Goal: Transaction & Acquisition: Purchase product/service

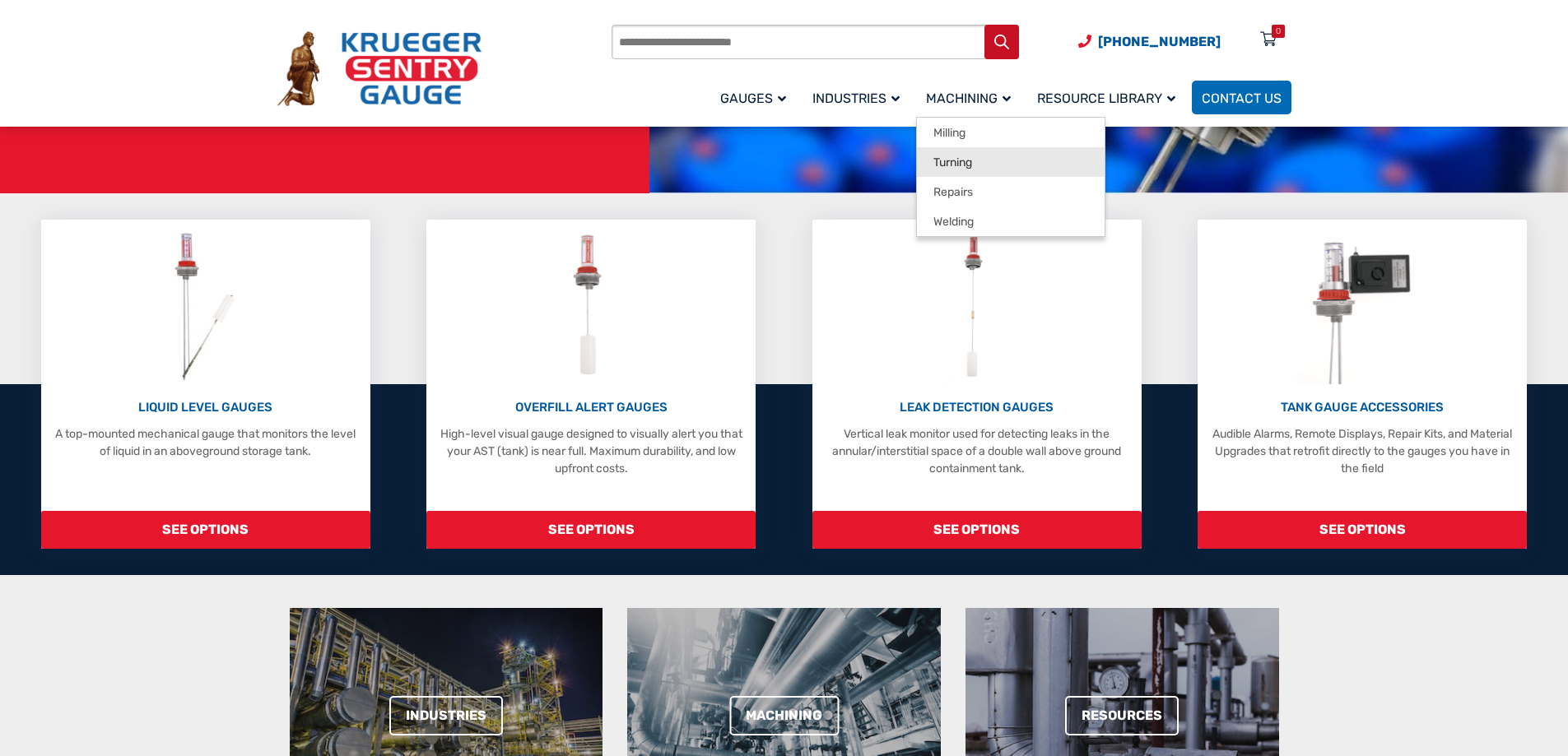
scroll to position [329, 0]
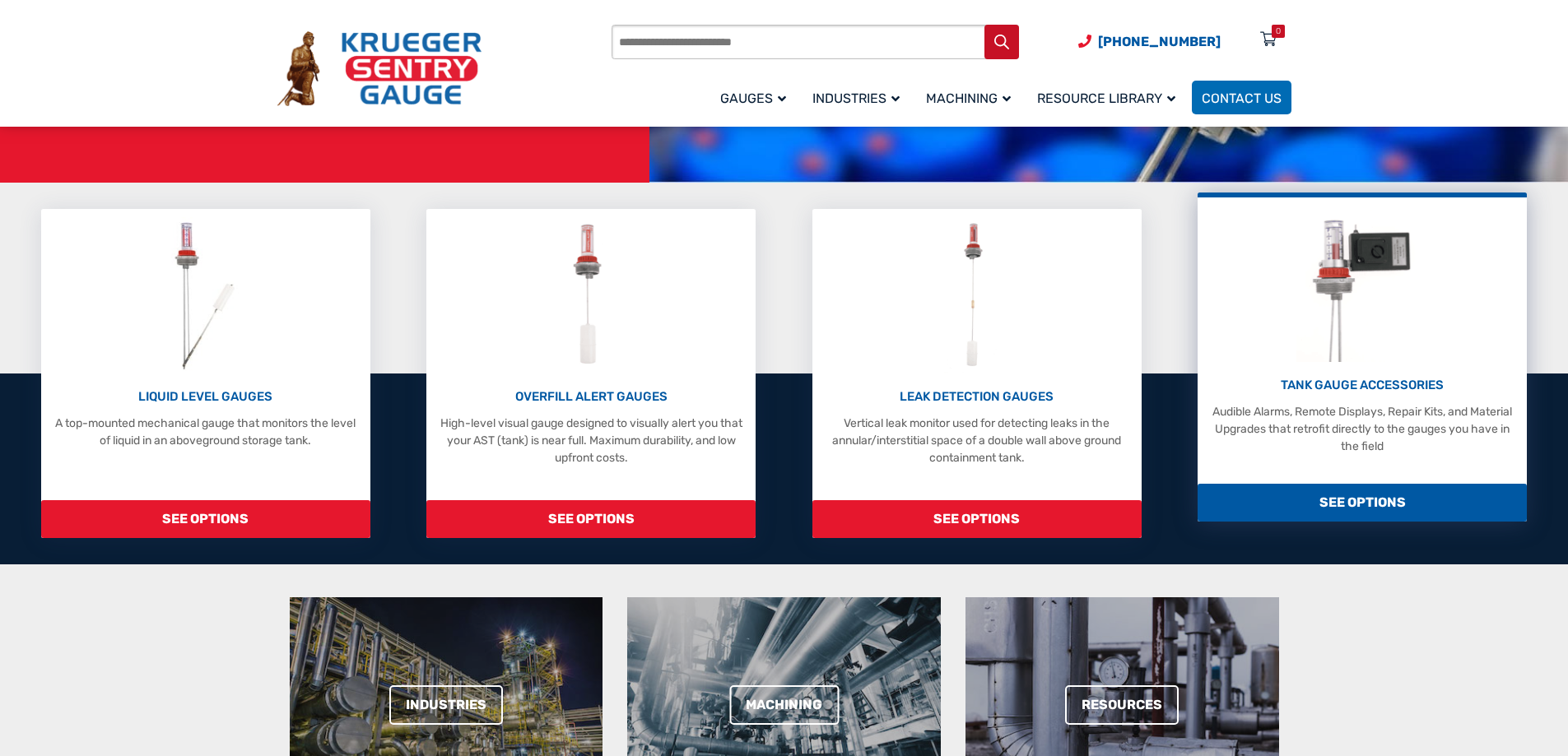
click at [1370, 439] on p "Audible Alarms, Remote Displays, Repair Kits, and Material Upgrades that retrof…" at bounding box center [1362, 429] width 313 height 52
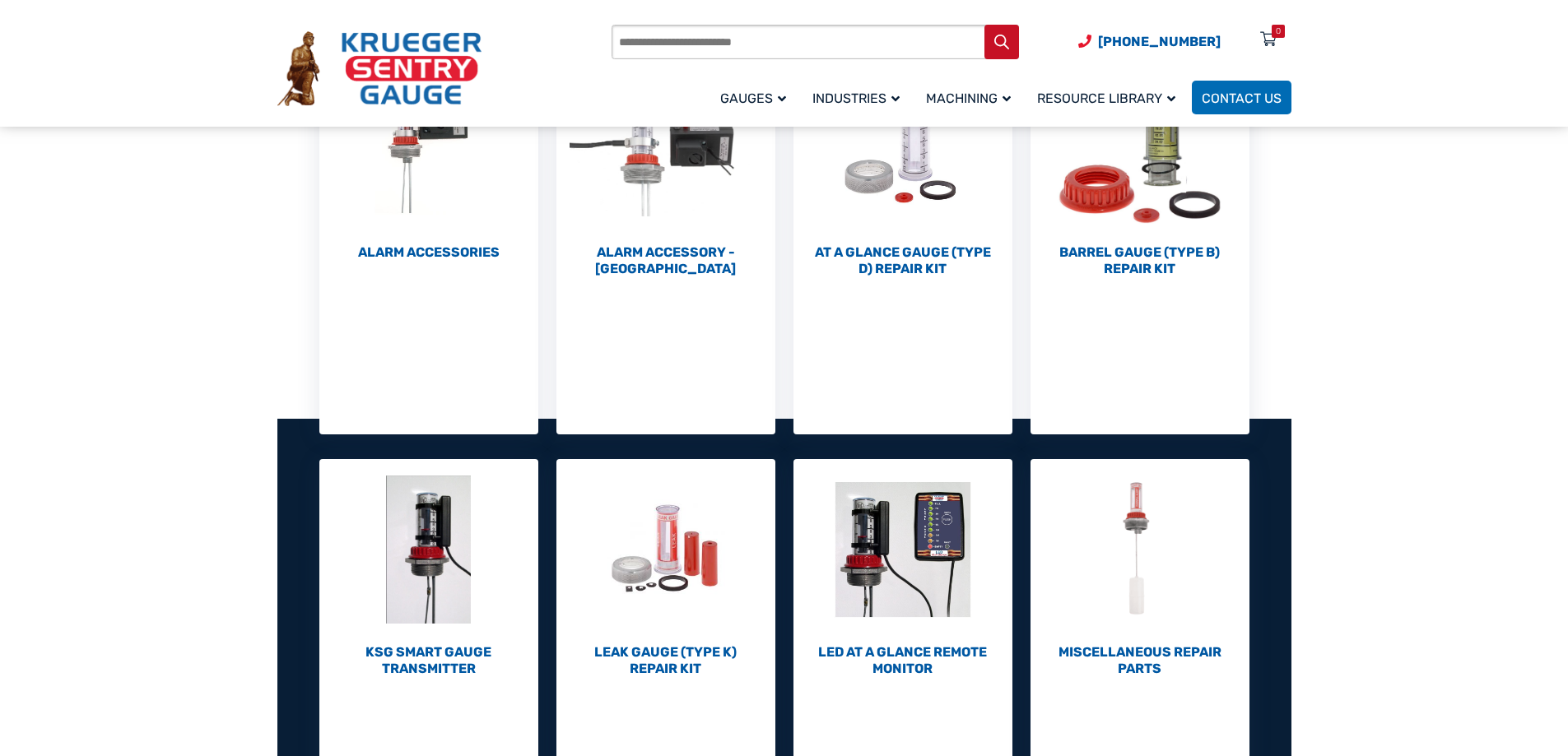
scroll to position [576, 0]
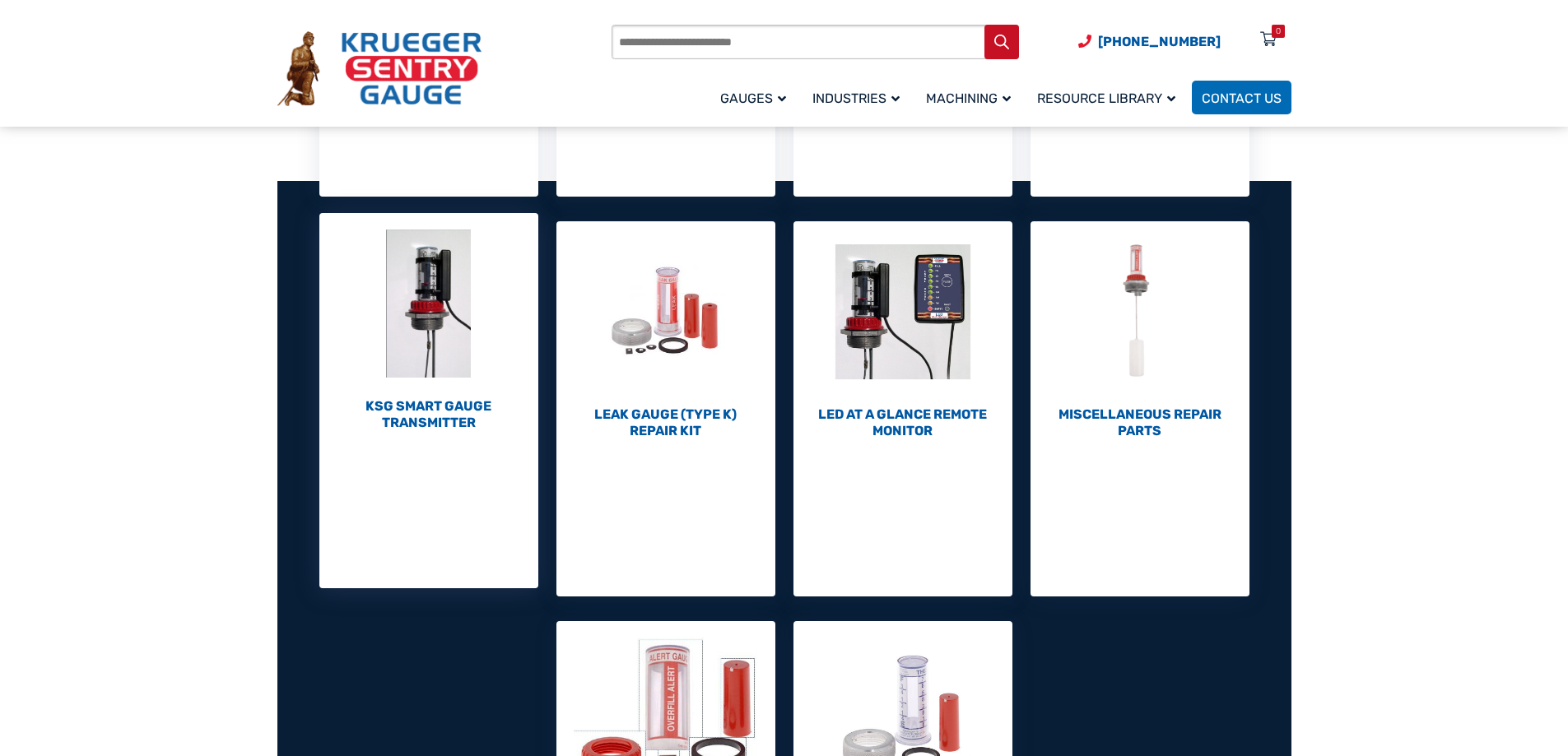
click at [459, 420] on h2 "KSG Smart Gauge Transmitter (1)" at bounding box center [429, 414] width 219 height 33
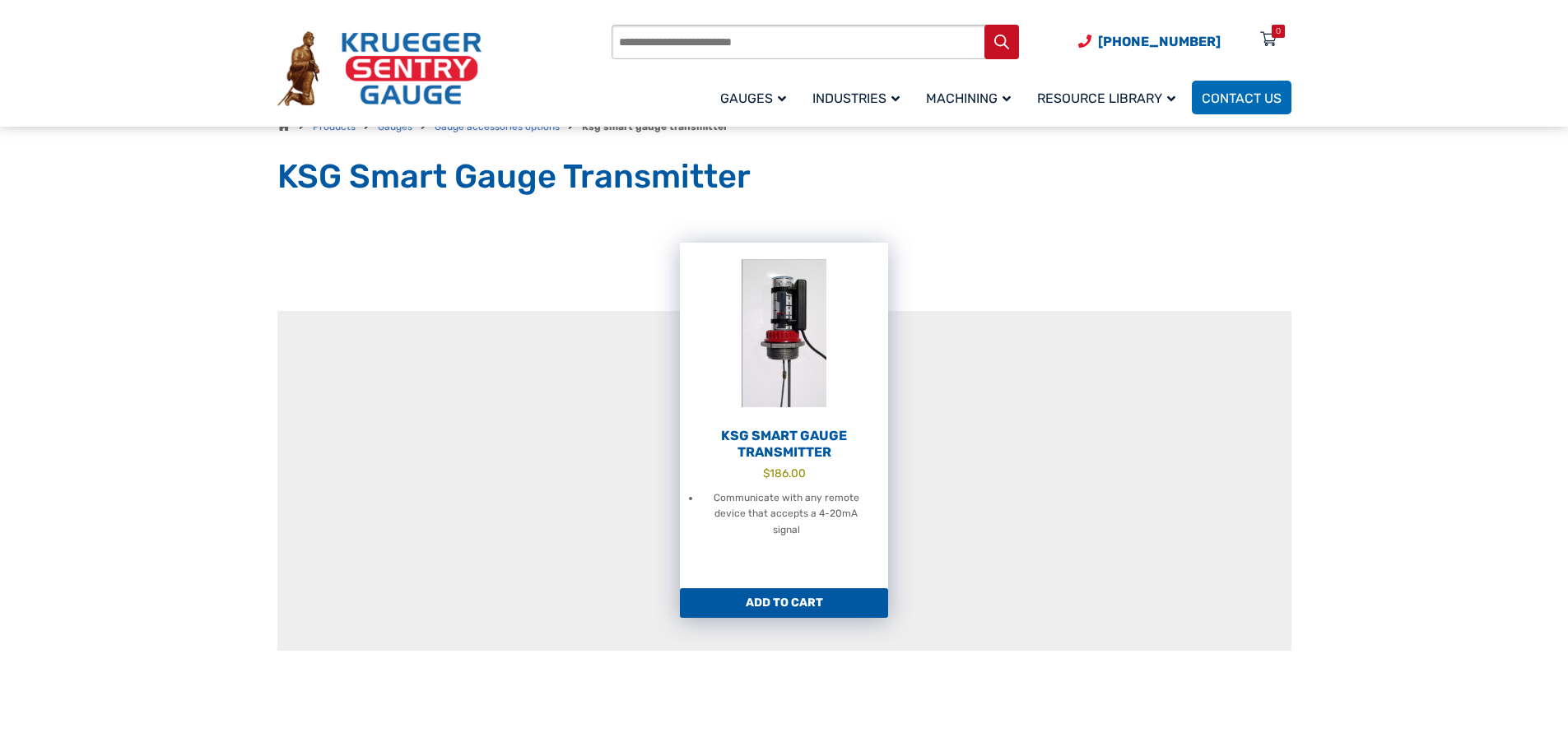
scroll to position [164, 0]
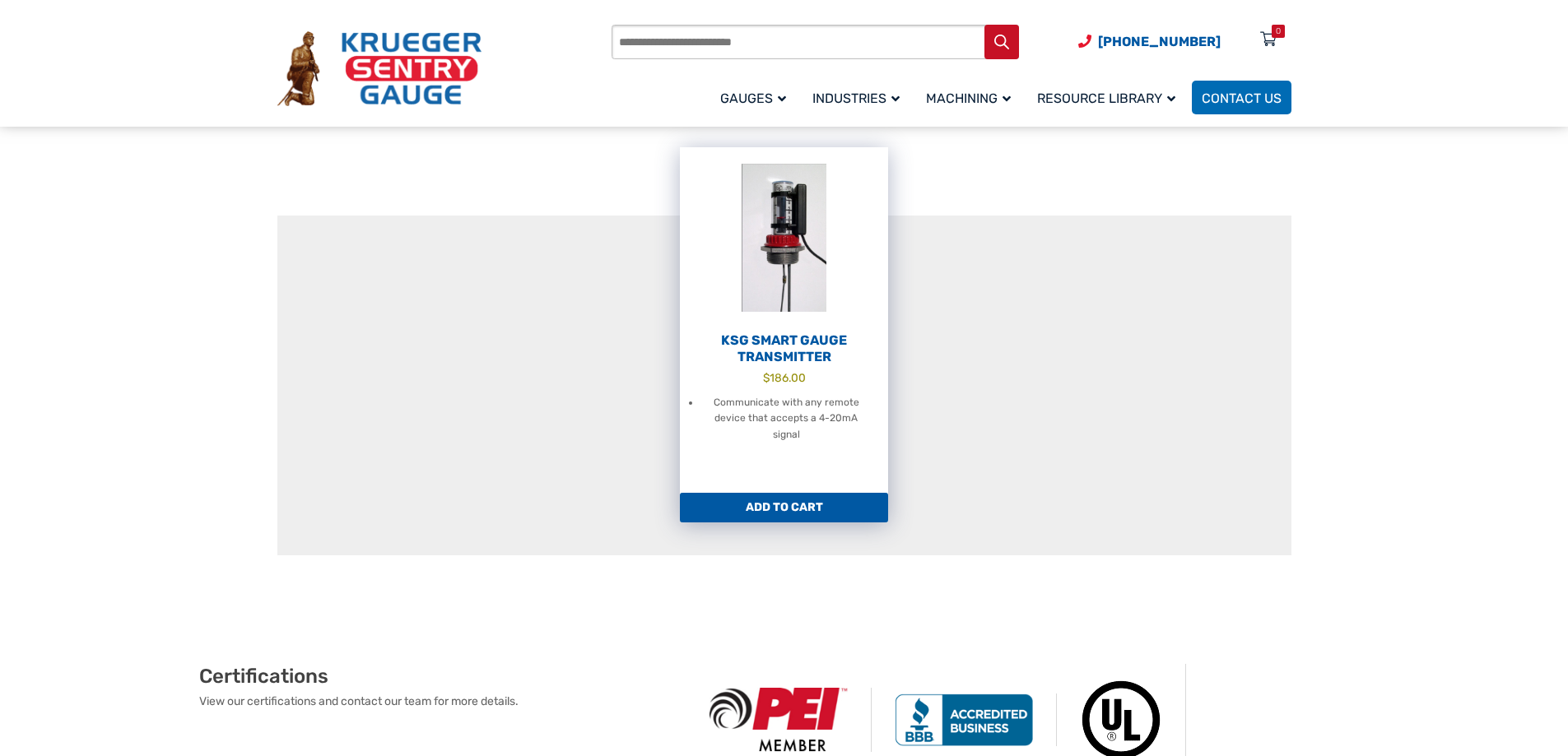
click at [818, 483] on link "KSG Smart Gauge Transmitter $ 186.00 Communicate with any remote device that ac…" at bounding box center [784, 320] width 208 height 345
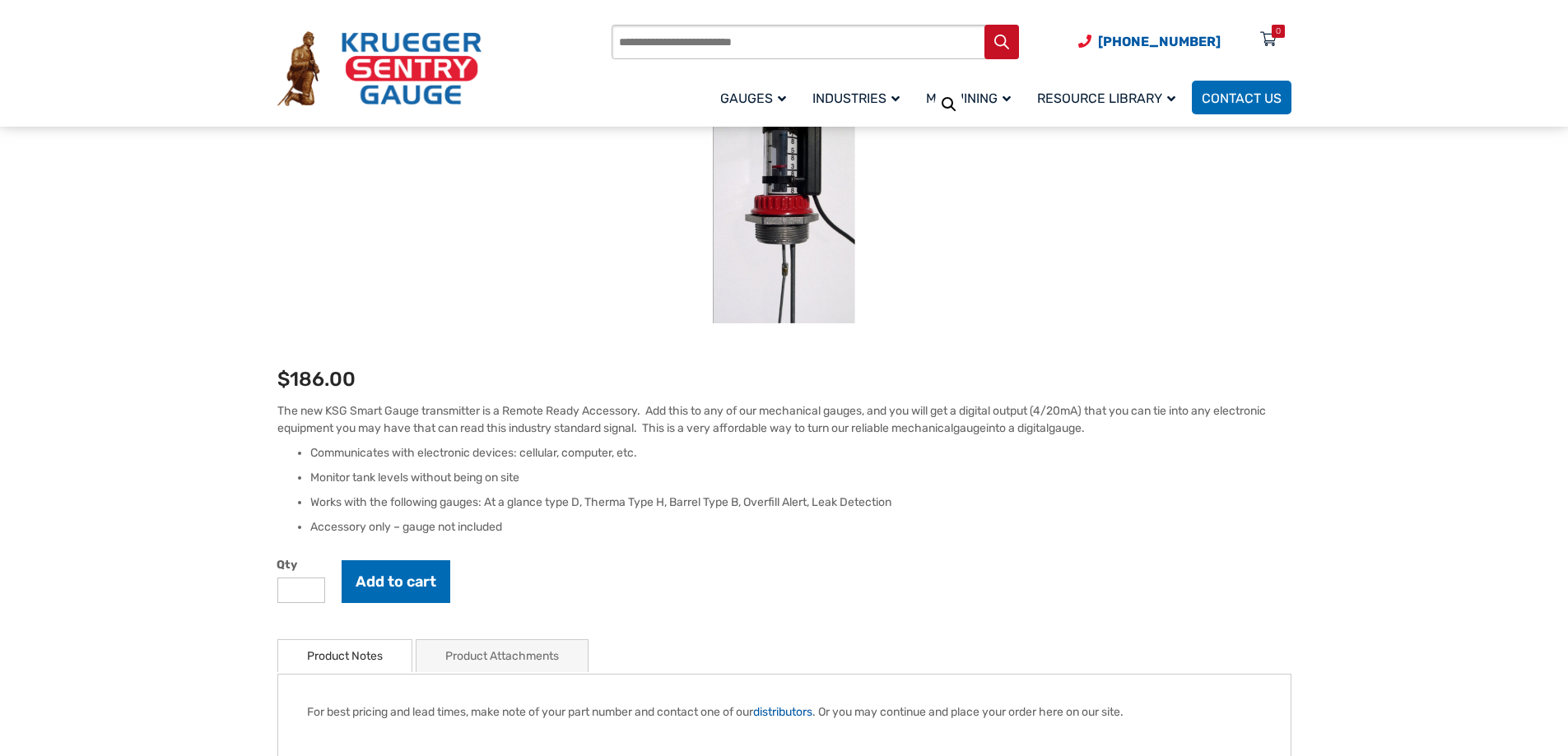
scroll to position [246, 0]
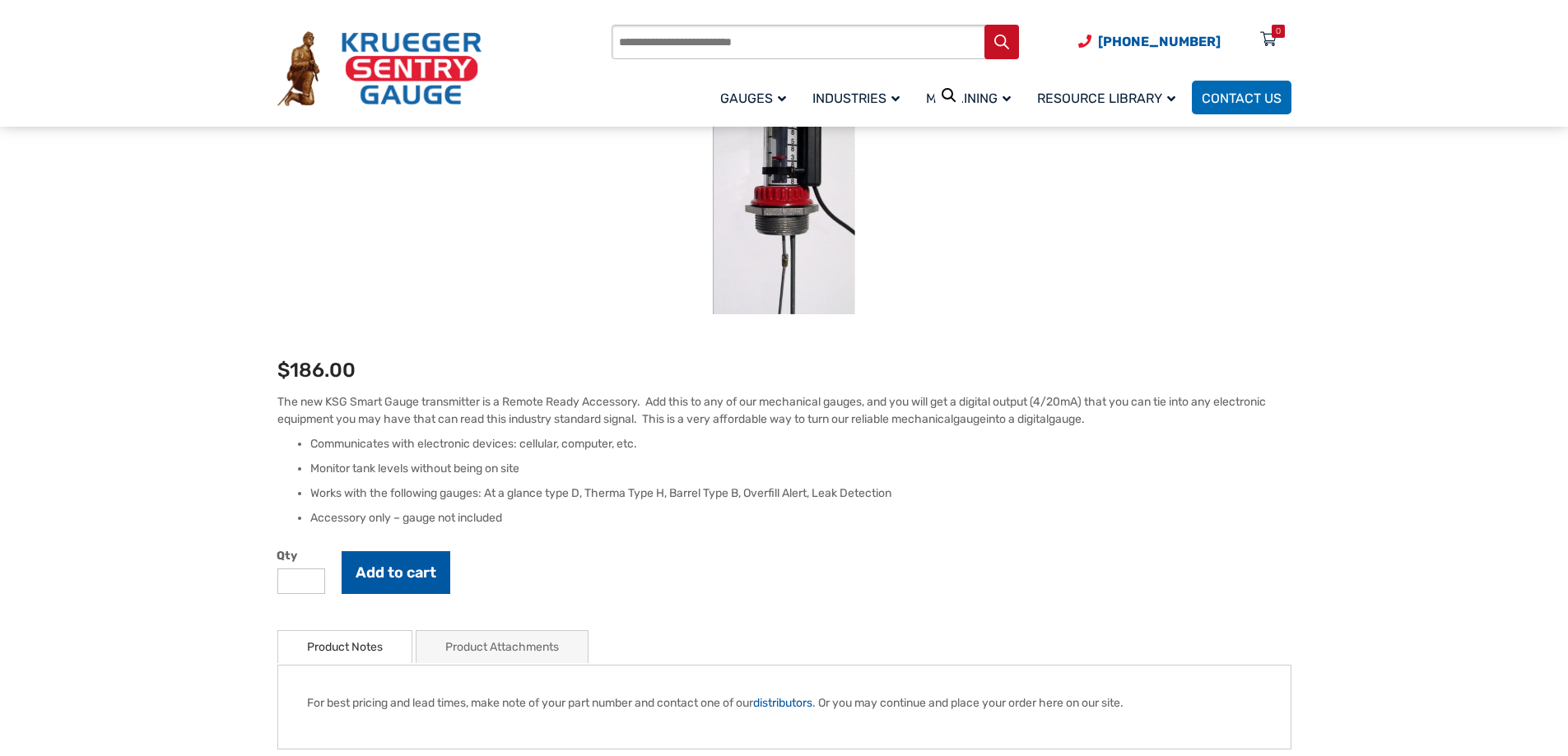
click at [412, 580] on button "Add to cart" at bounding box center [396, 572] width 108 height 43
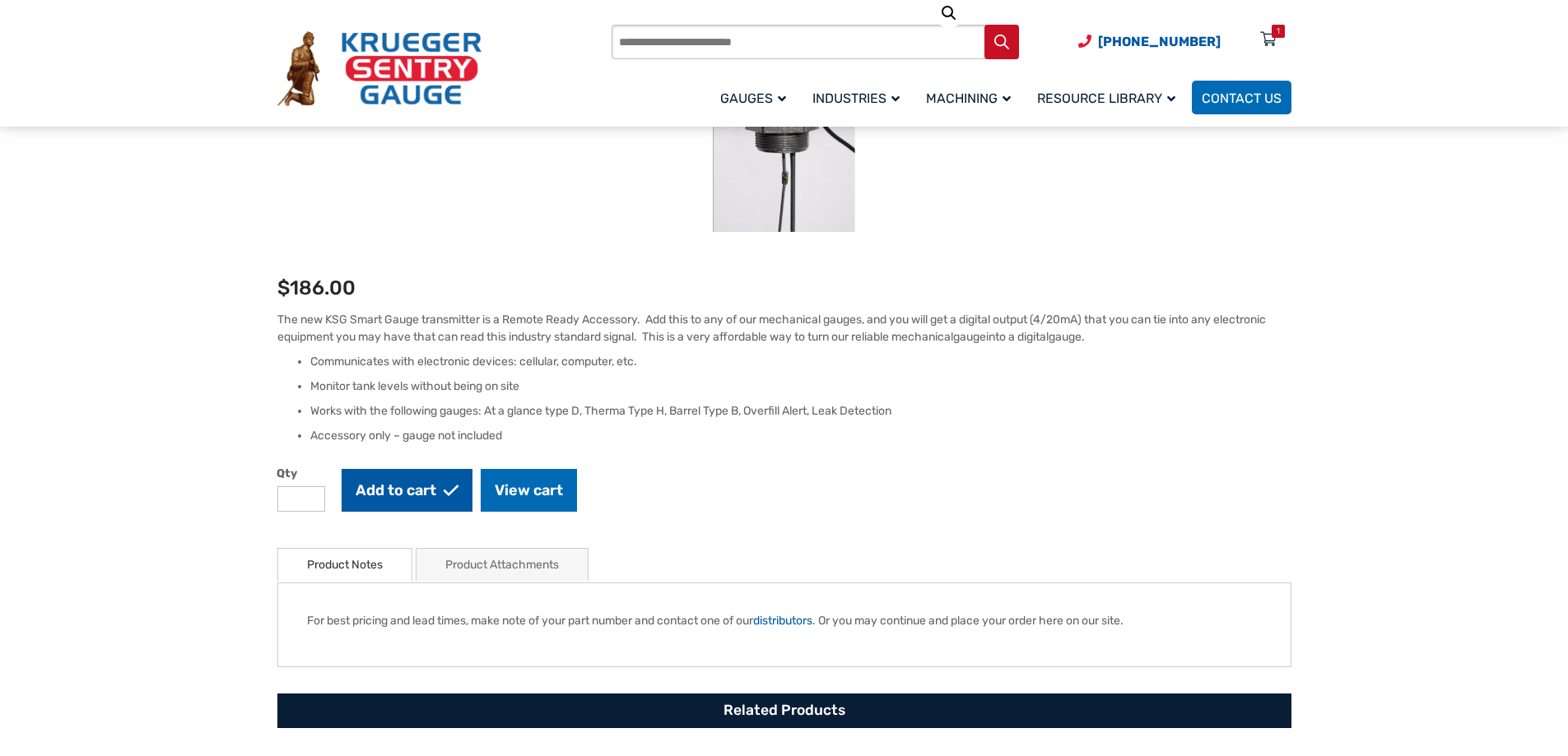
scroll to position [562, 0]
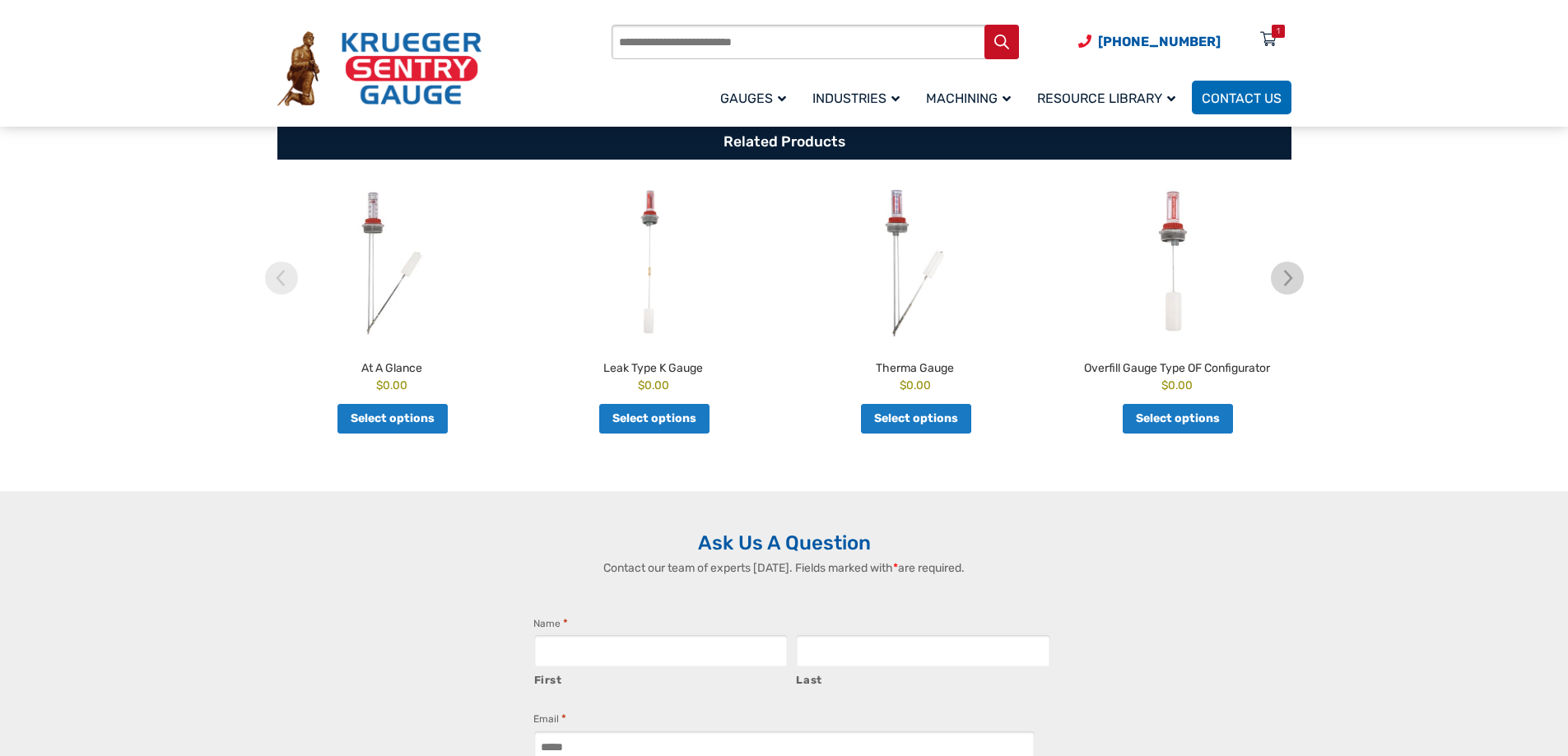
scroll to position [898, 0]
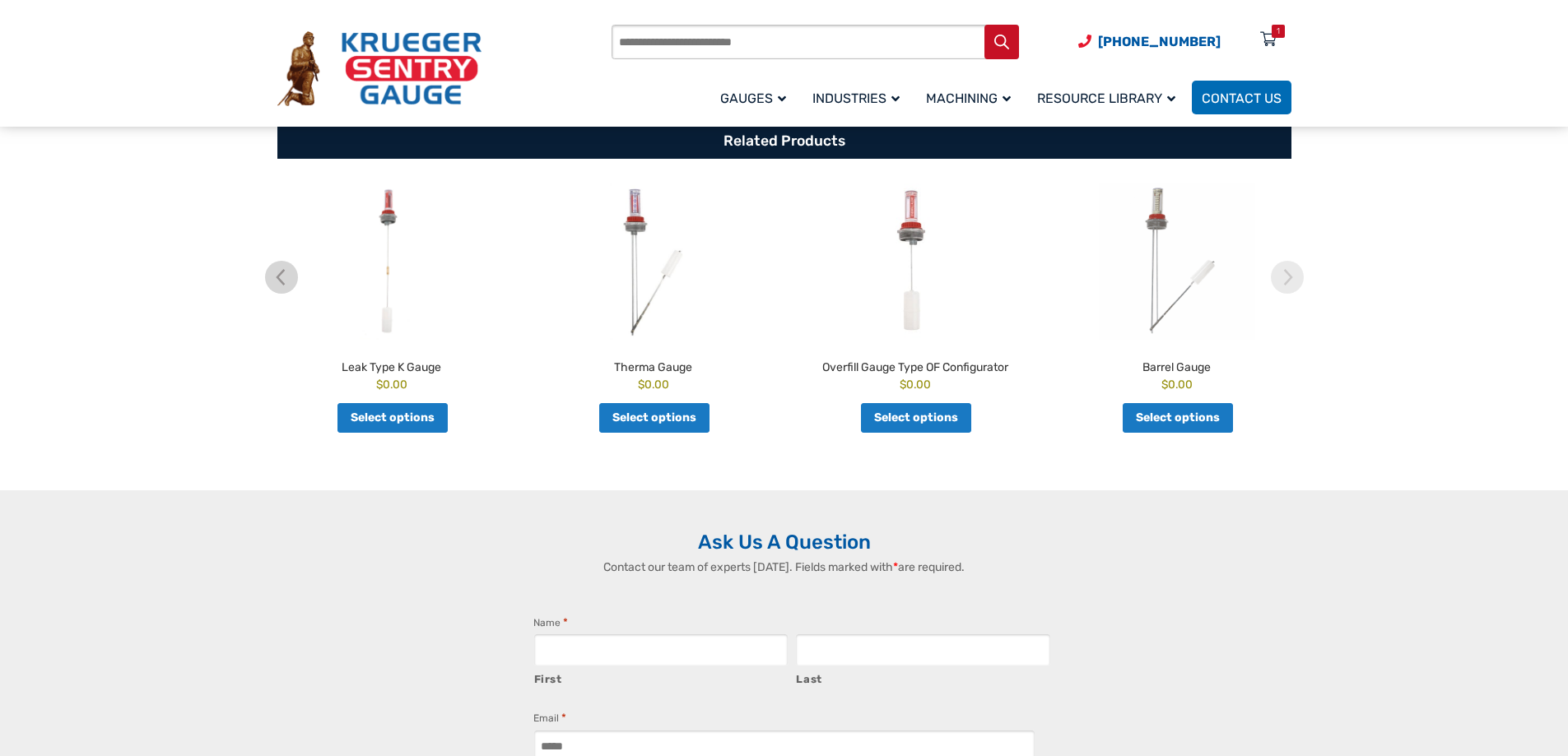
click at [808, 31] on input "Products search" at bounding box center [815, 41] width 407 height 35
type input "******"
click at [984, 24] on button "Search" at bounding box center [1001, 41] width 35 height 35
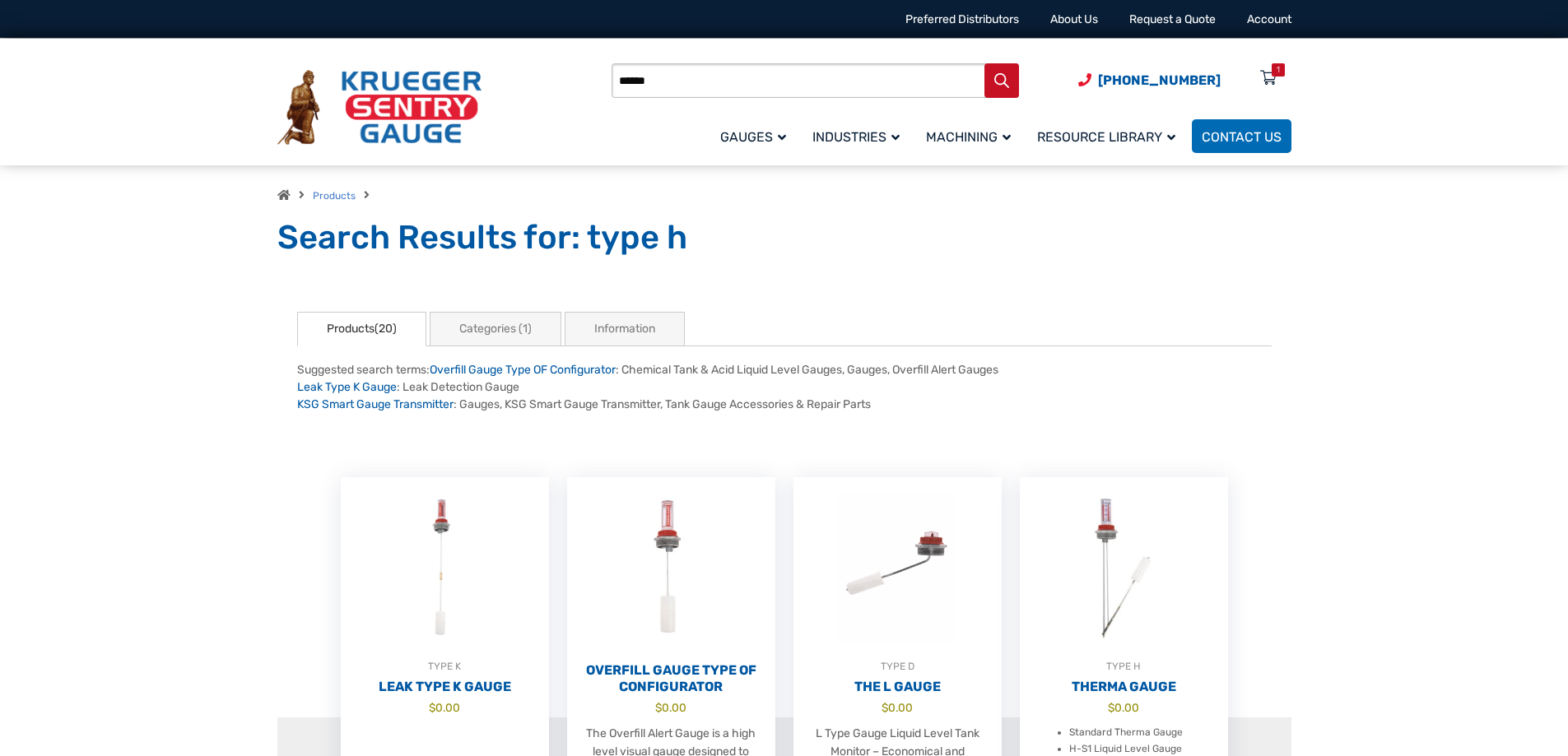
click at [717, 74] on input "******" at bounding box center [815, 80] width 407 height 35
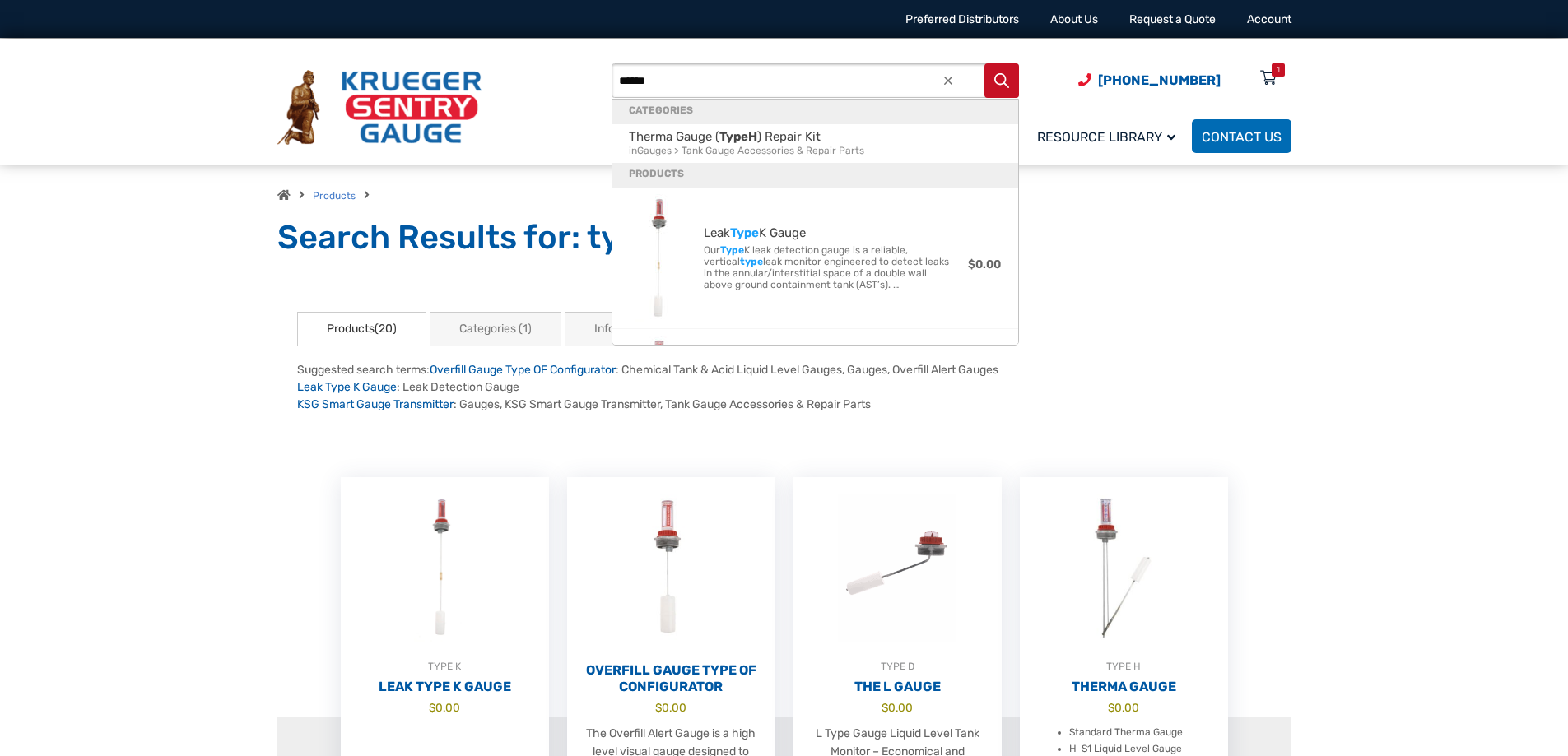
click at [984, 63] on button "Search" at bounding box center [1001, 80] width 35 height 35
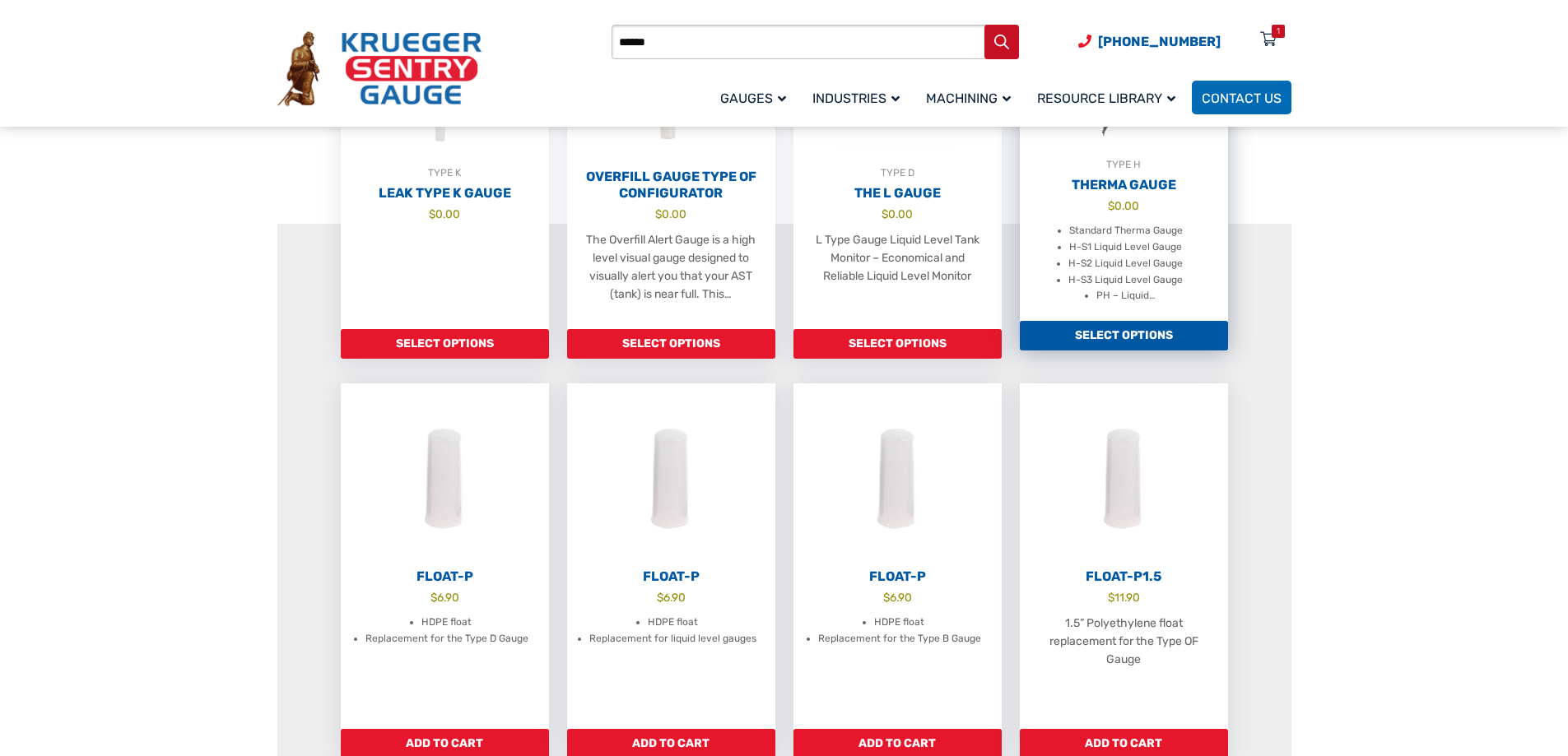
scroll to position [164, 0]
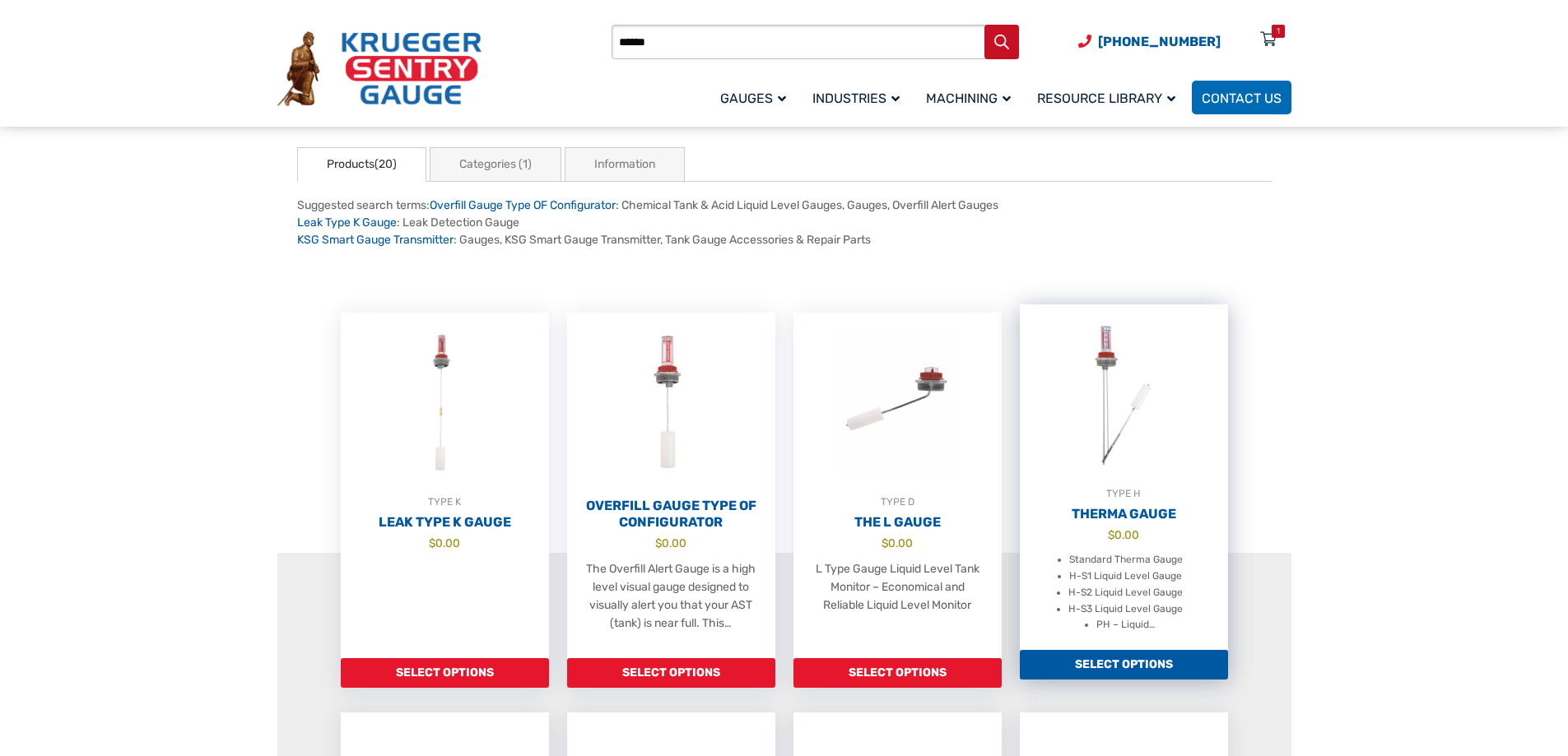
click at [1165, 413] on img at bounding box center [1123, 395] width 208 height 181
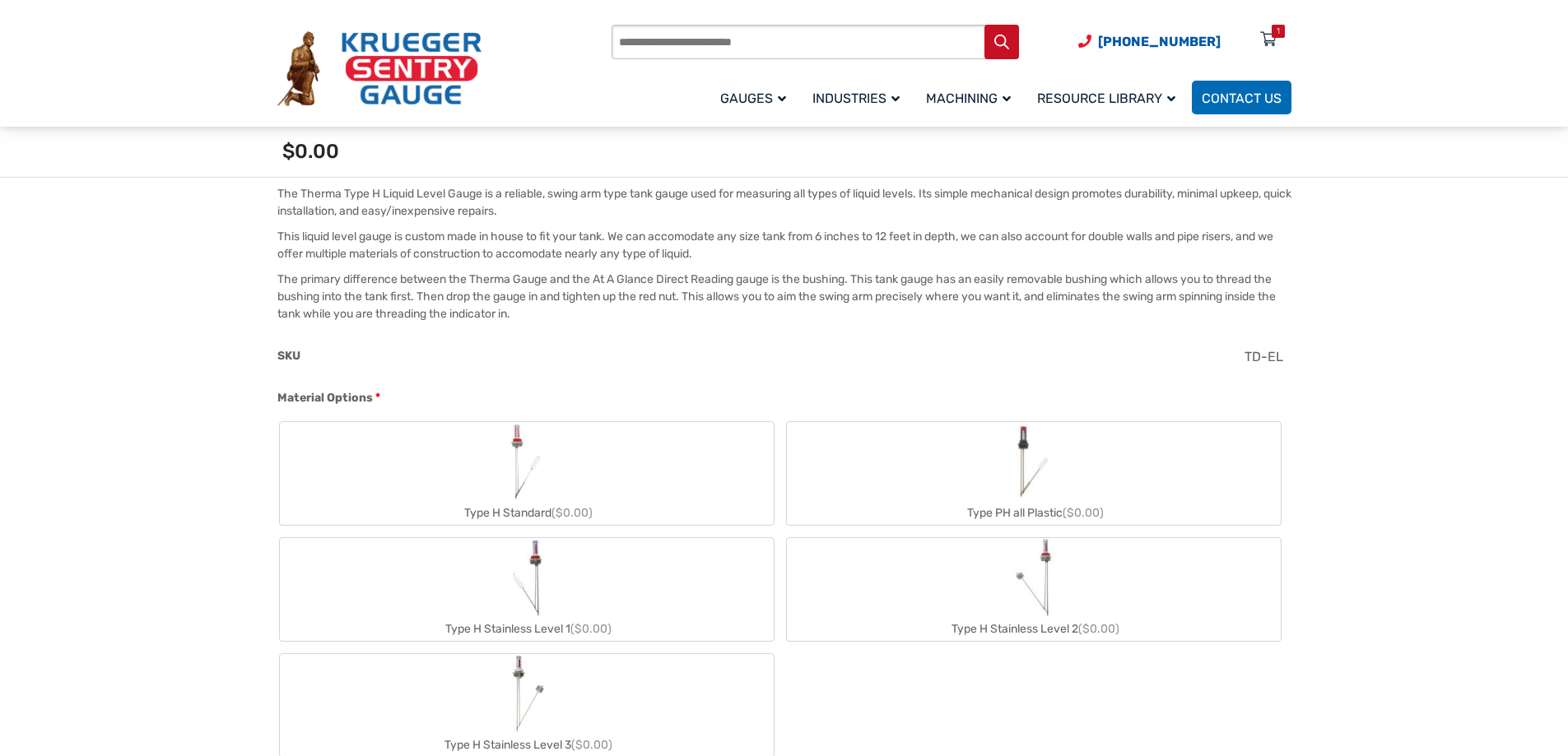
scroll to position [576, 0]
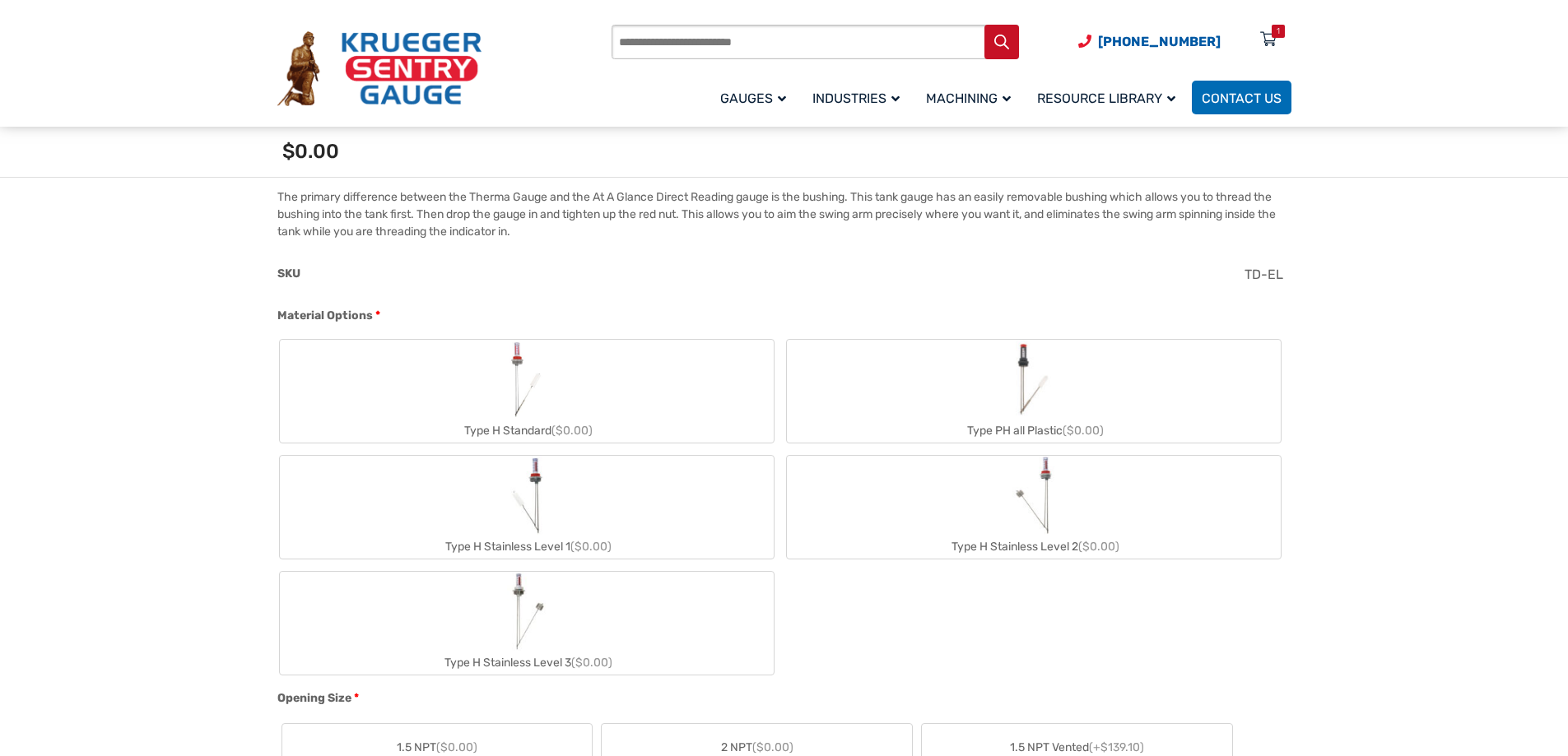
click at [629, 398] on label "Type H Standard ($0.00)" at bounding box center [527, 391] width 494 height 103
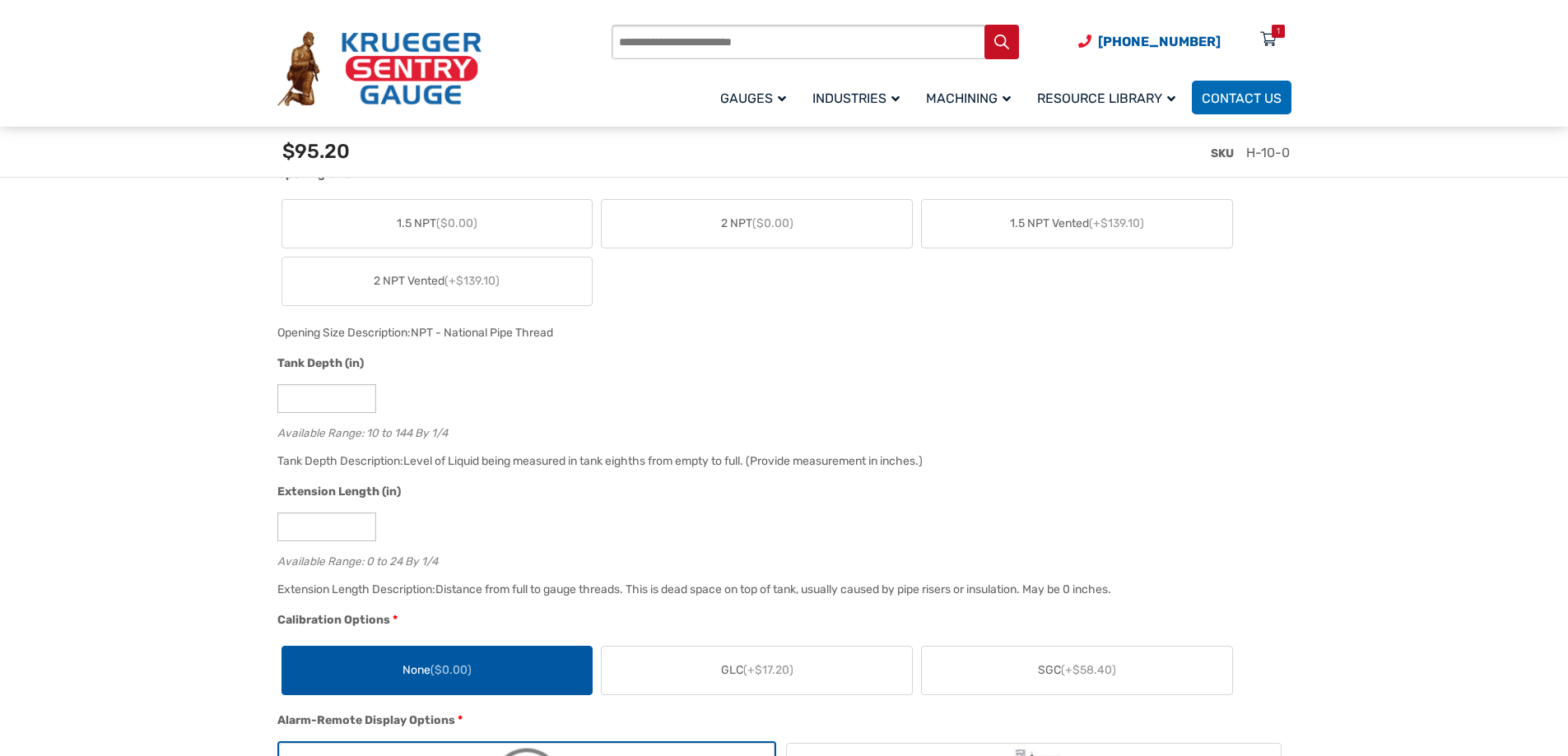
scroll to position [1234, 0]
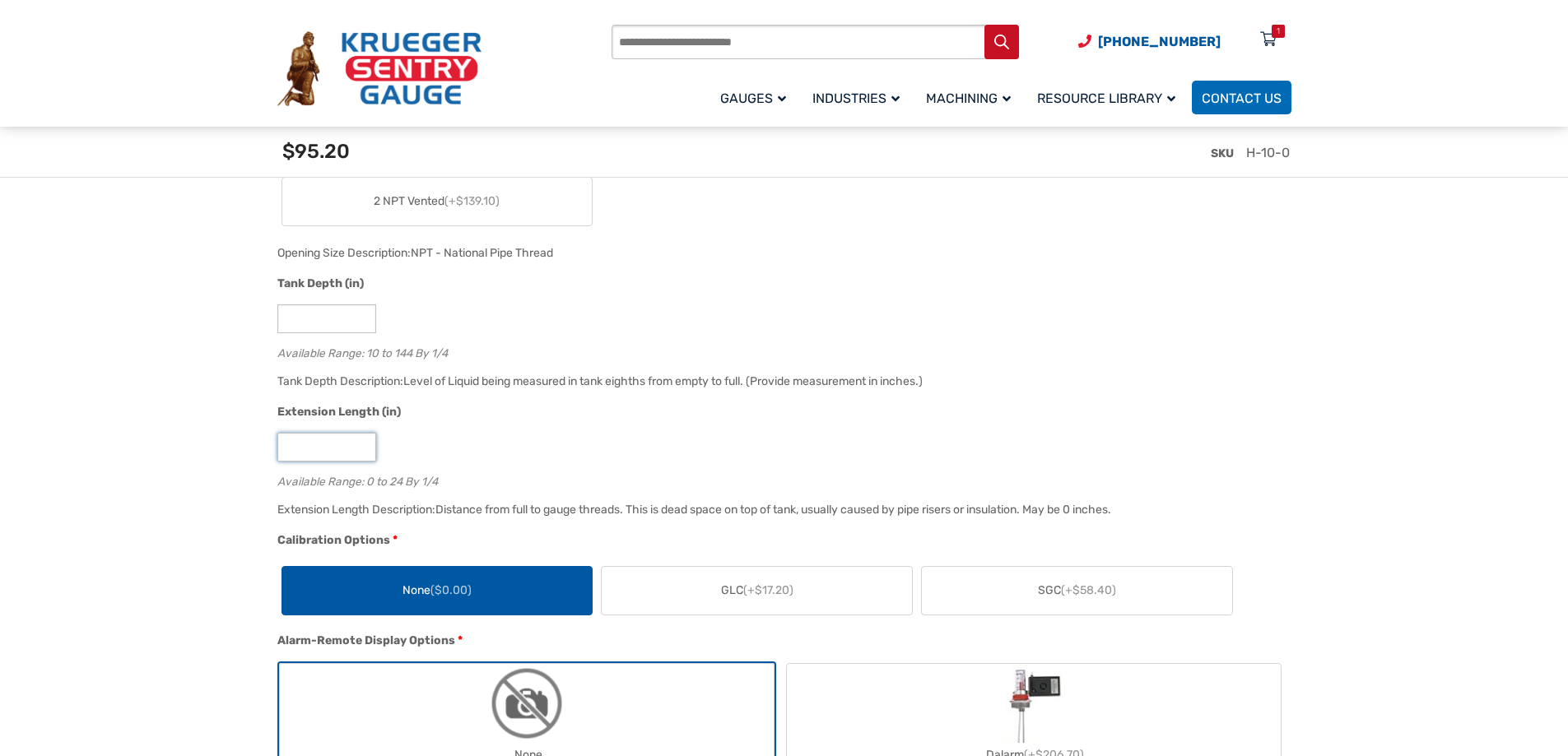
click at [360, 454] on input "*" at bounding box center [327, 447] width 99 height 29
click at [448, 454] on div "*" at bounding box center [780, 447] width 1006 height 29
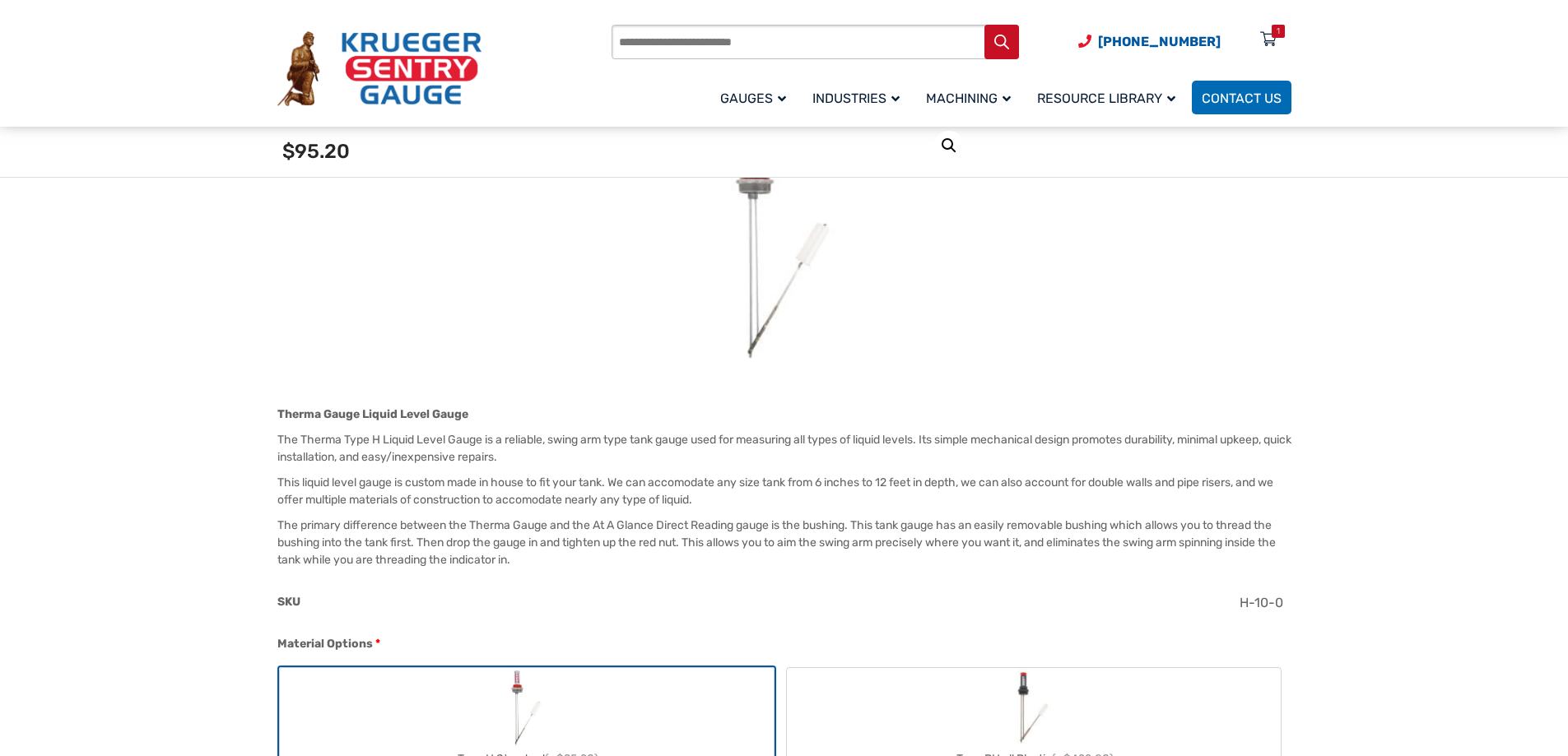
scroll to position [246, 0]
click at [1269, 23] on div "Products search [PHONE_NUMBER] Menu 1 Menu Account [GEOGRAPHIC_DATA] Liquid Lev…" at bounding box center [951, 68] width 679 height 96
click at [1272, 36] on div "1" at bounding box center [1278, 31] width 13 height 13
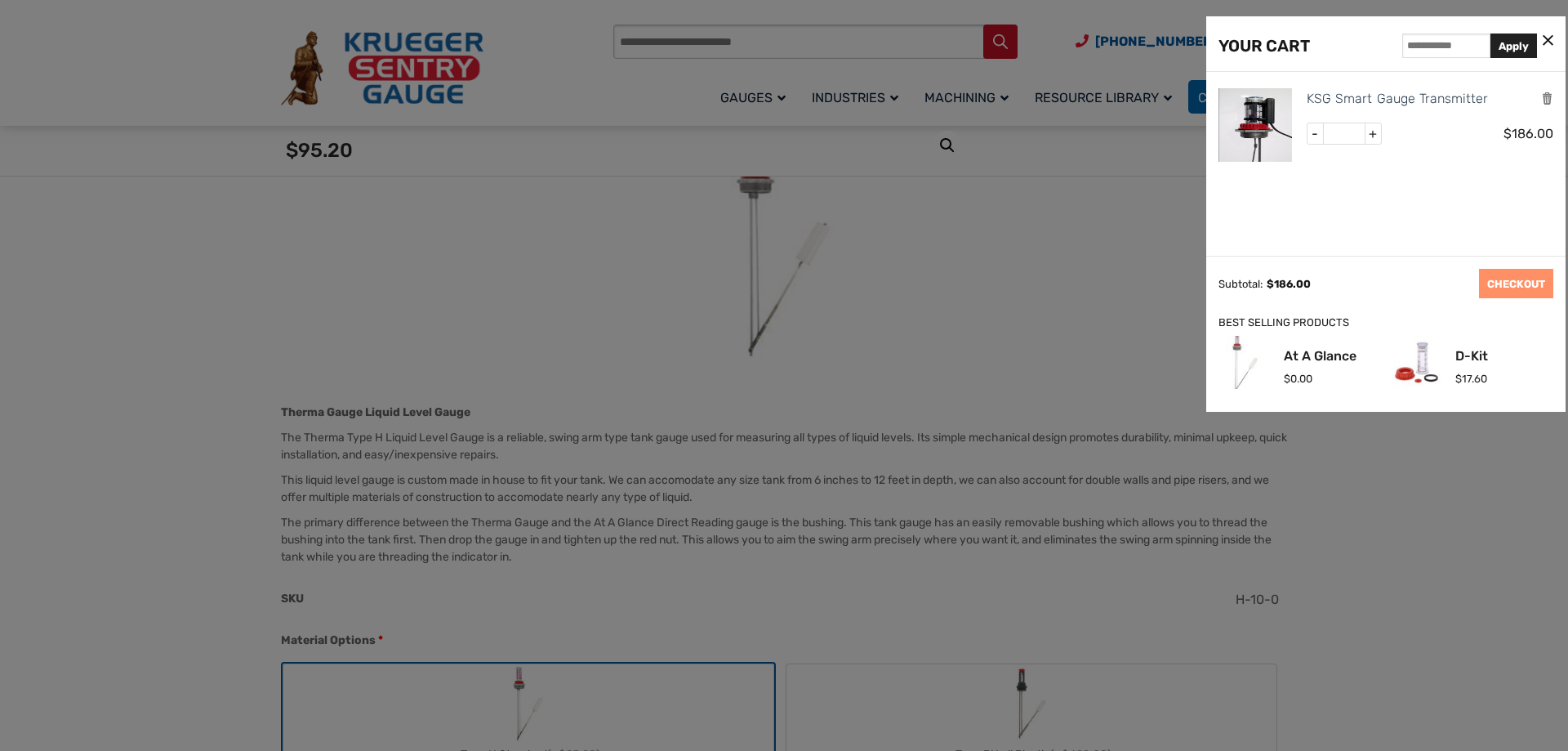
click at [1546, 34] on icon at bounding box center [1548, 41] width 10 height 18
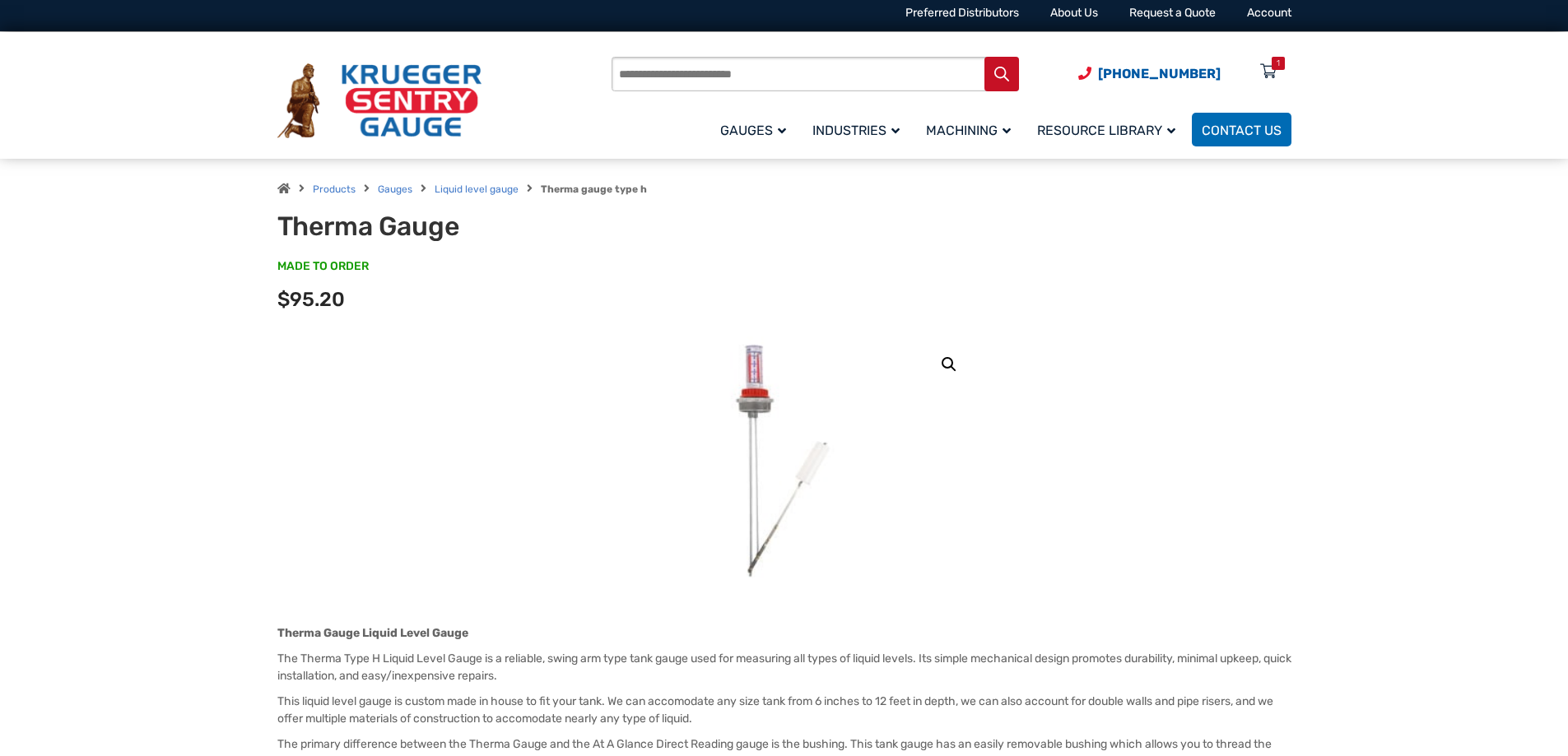
scroll to position [0, 0]
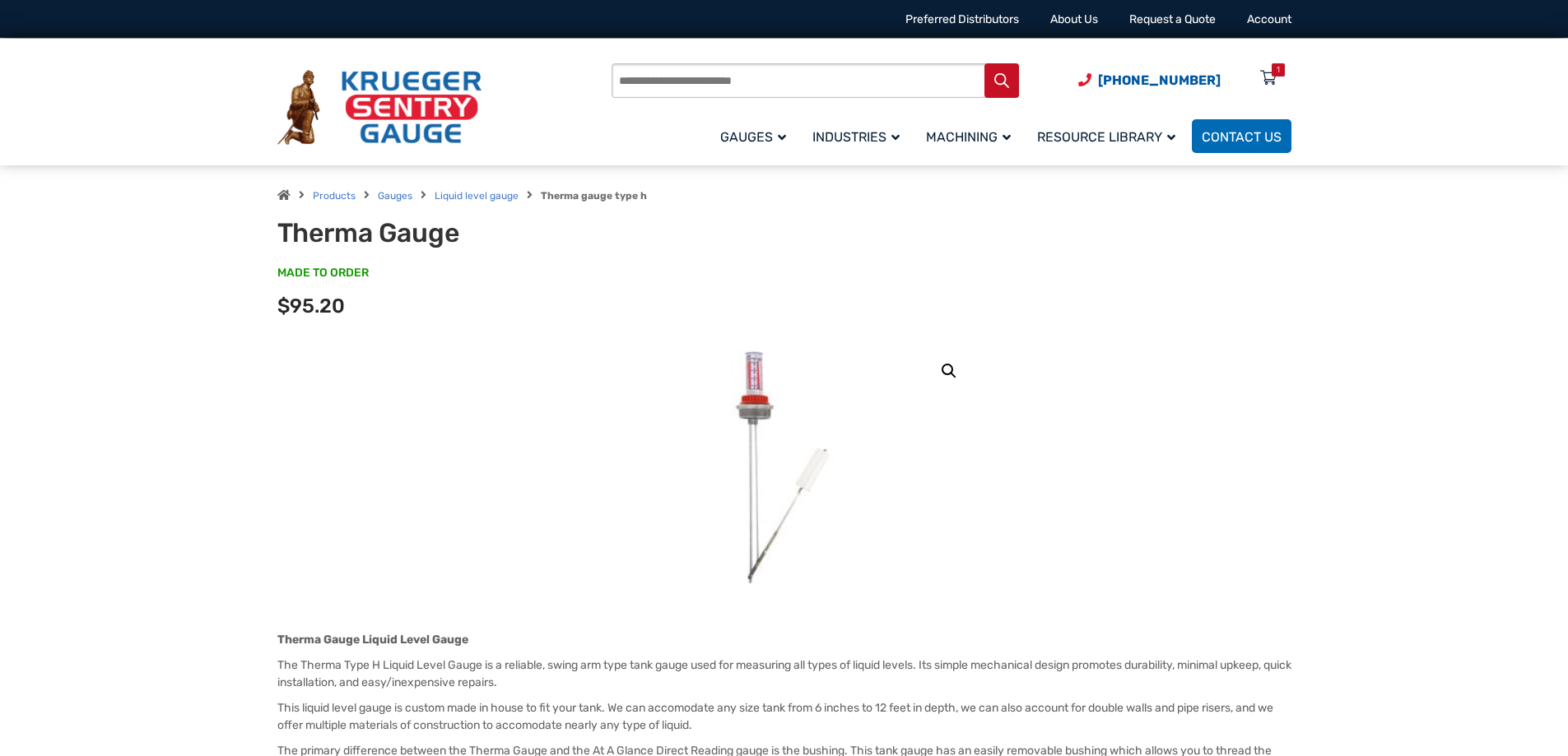
click at [1299, 58] on div "Products search [PHONE_NUMBER] Menu 1 Menu Account [GEOGRAPHIC_DATA] Liquid Lev…" at bounding box center [784, 103] width 1053 height 129
click at [1278, 76] on div "1" at bounding box center [1278, 70] width 4 height 13
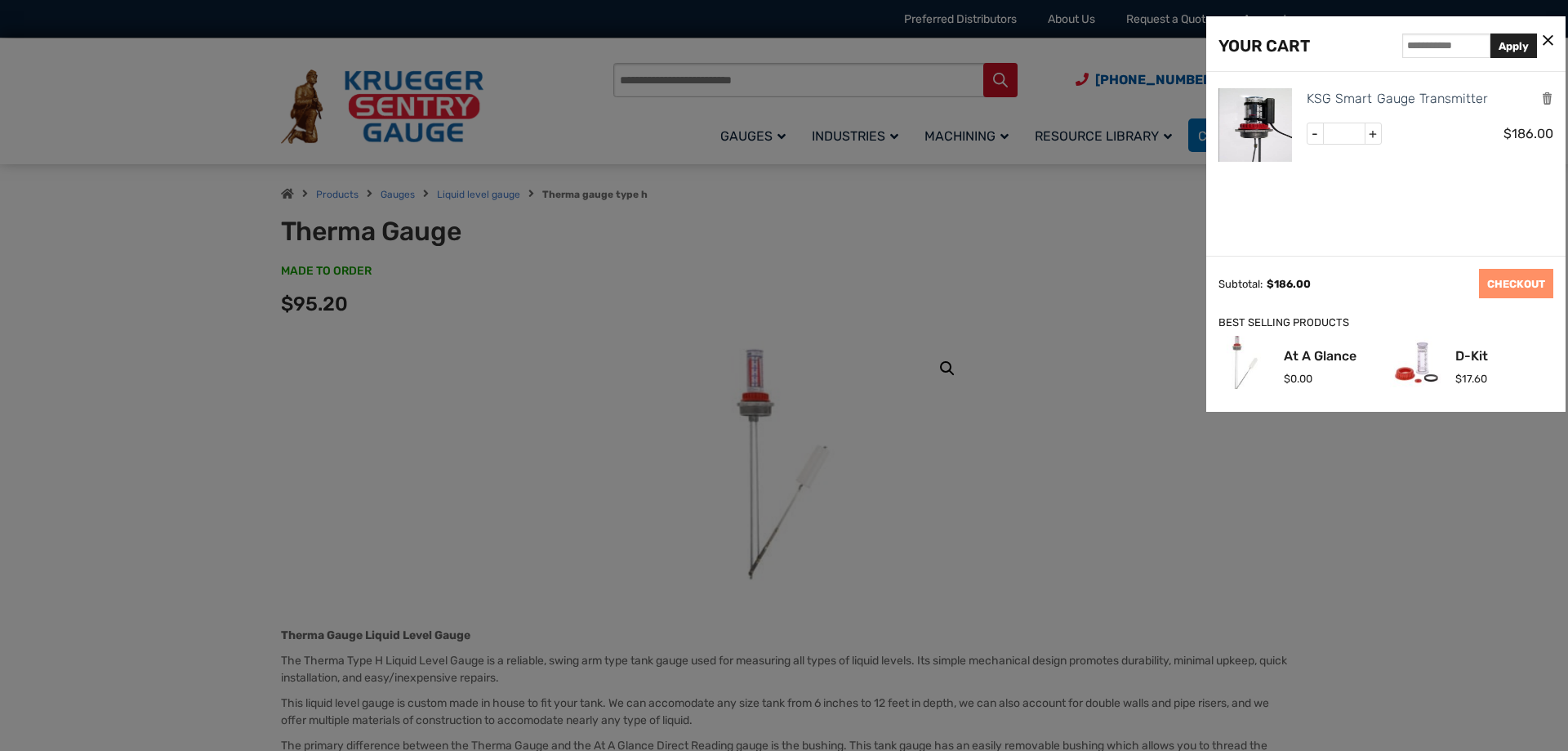
click at [1106, 247] on div at bounding box center [784, 376] width 1568 height 751
